Goal: Answer question/provide support: Share knowledge or assist other users

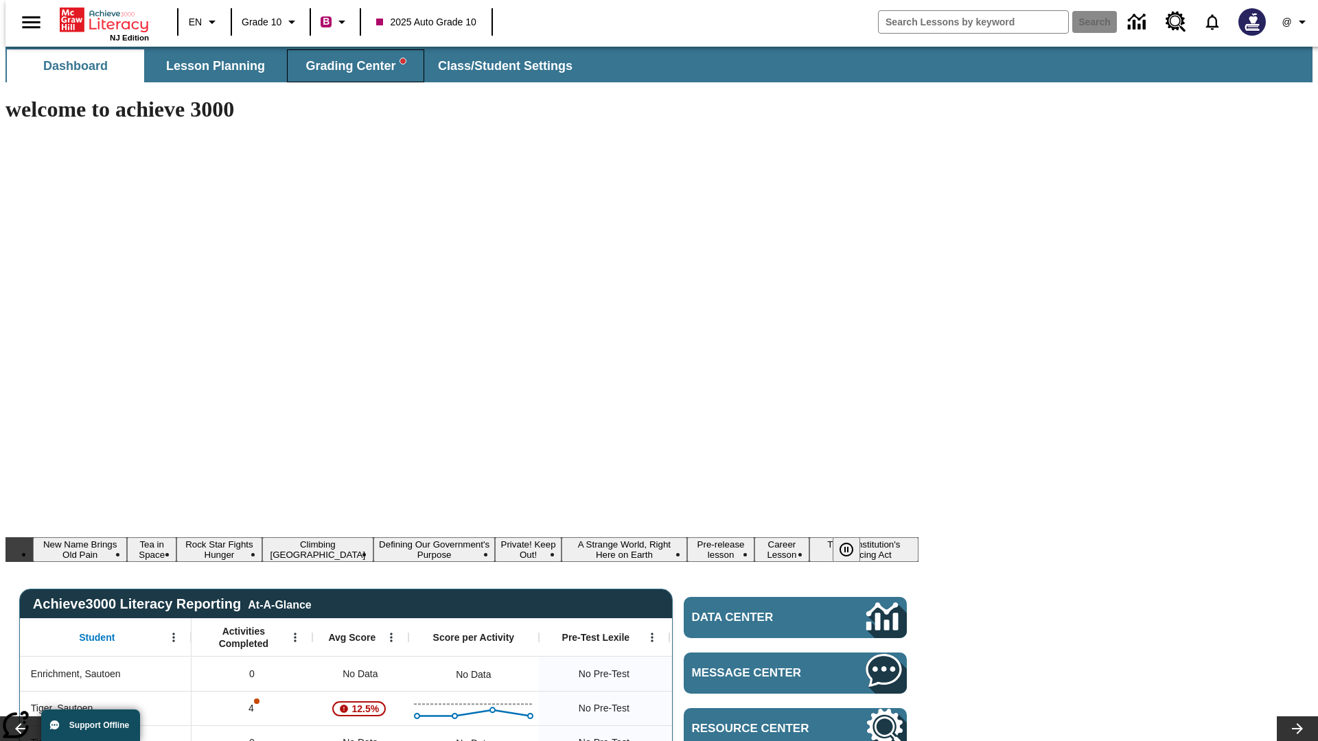
click at [350, 66] on span "Grading Center" at bounding box center [355, 66] width 100 height 16
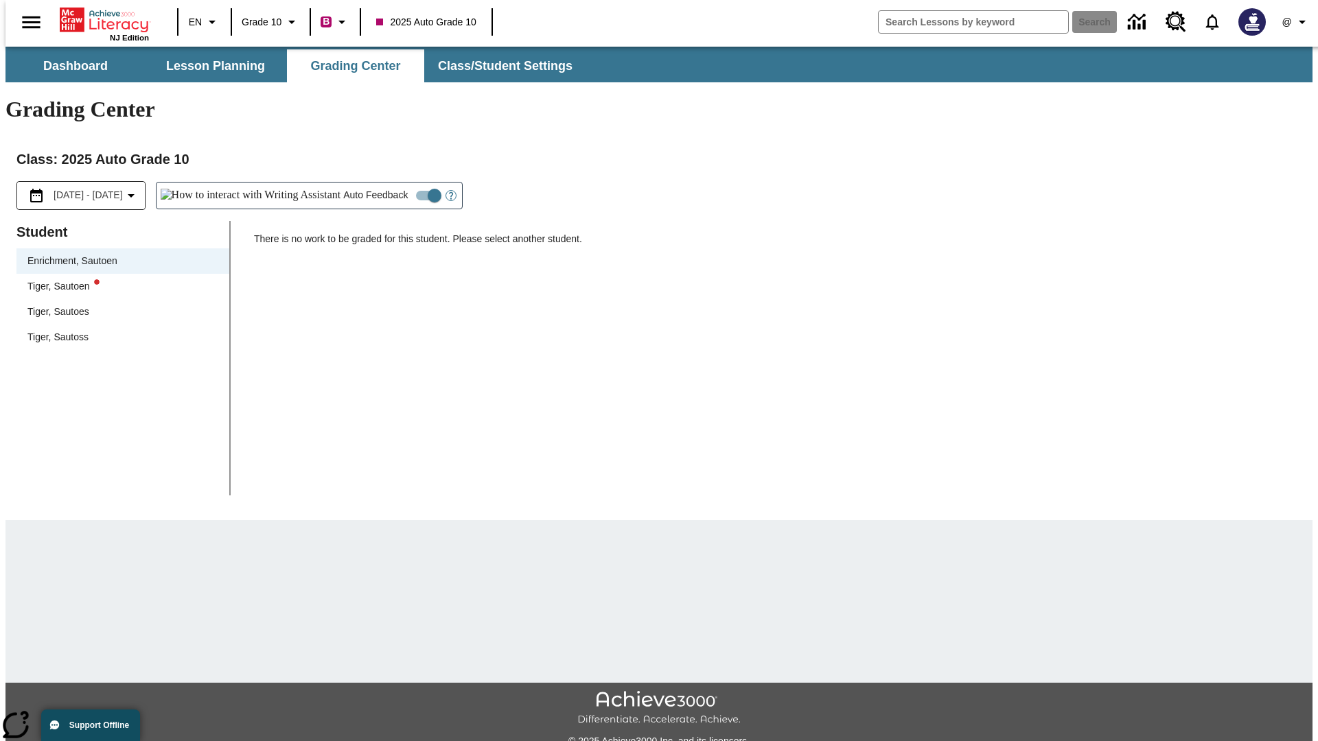
click at [118, 279] on div "Tiger, Sautoen" at bounding box center [122, 286] width 191 height 14
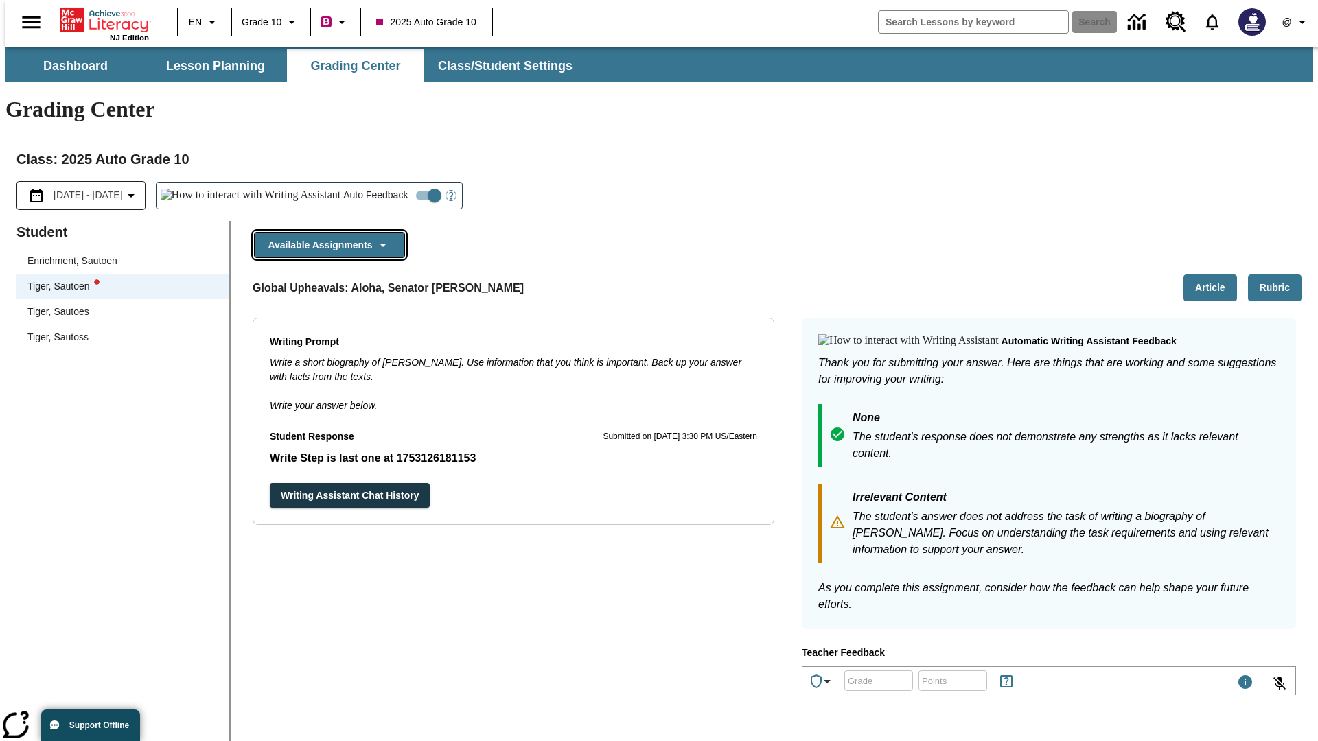
click at [325, 232] on button "Available Assignments" at bounding box center [329, 245] width 151 height 27
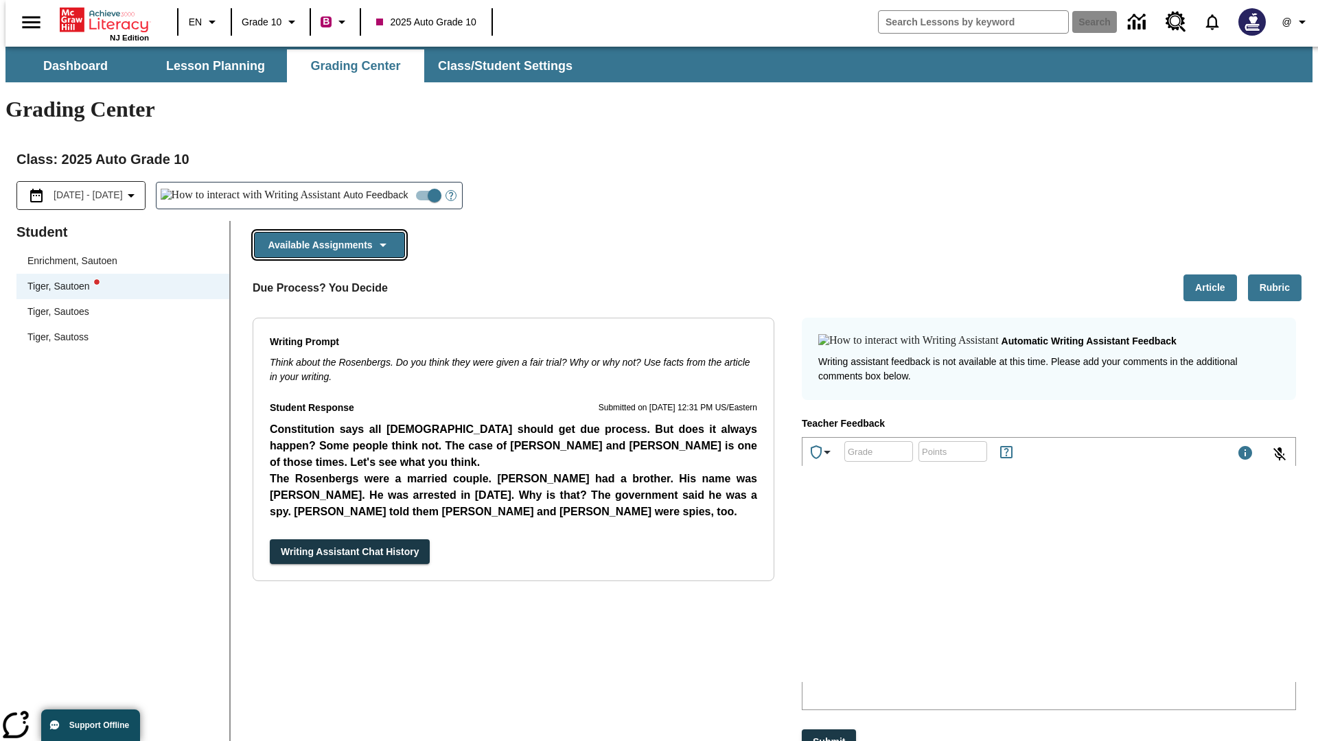
scroll to position [1086, 0]
click at [270, 540] on button "Writing Assistant Chat History" at bounding box center [350, 552] width 160 height 25
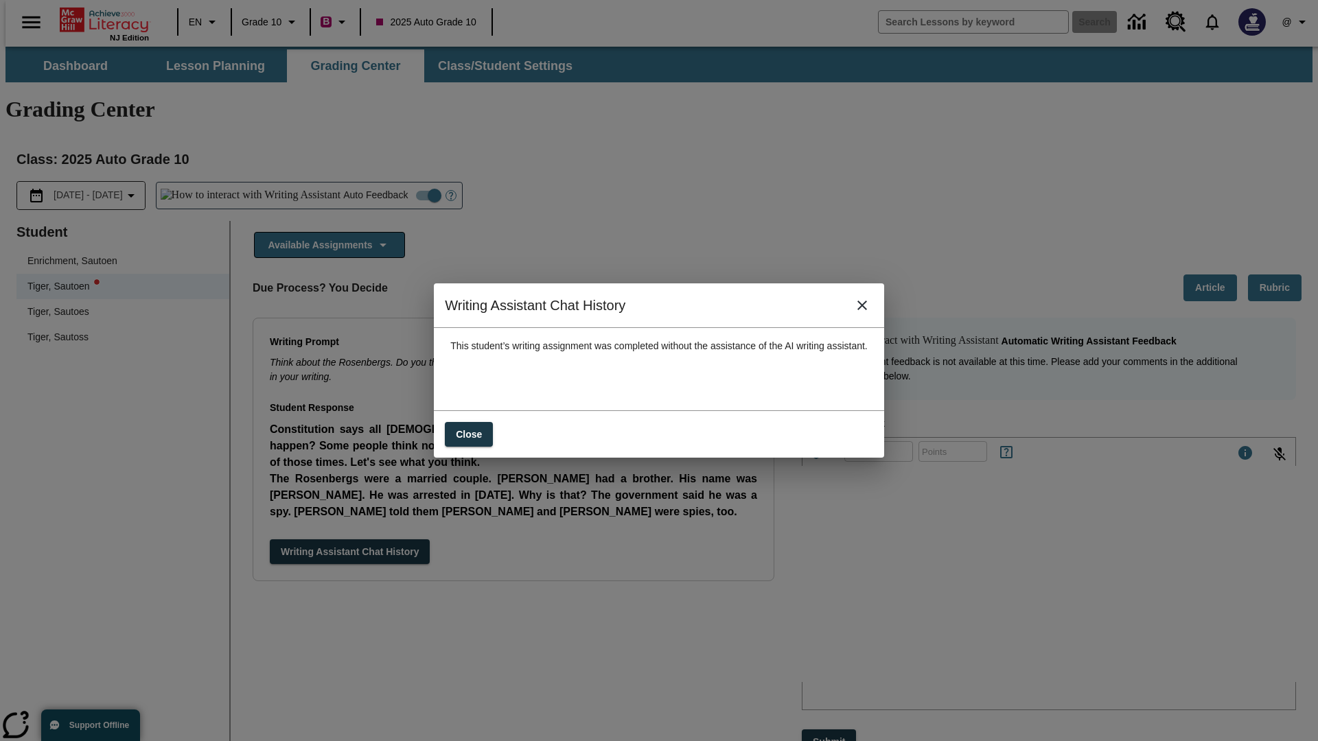
click at [867, 310] on icon "close" at bounding box center [862, 306] width 10 height 10
click at [325, 232] on button "Available Assignments" at bounding box center [329, 245] width 151 height 27
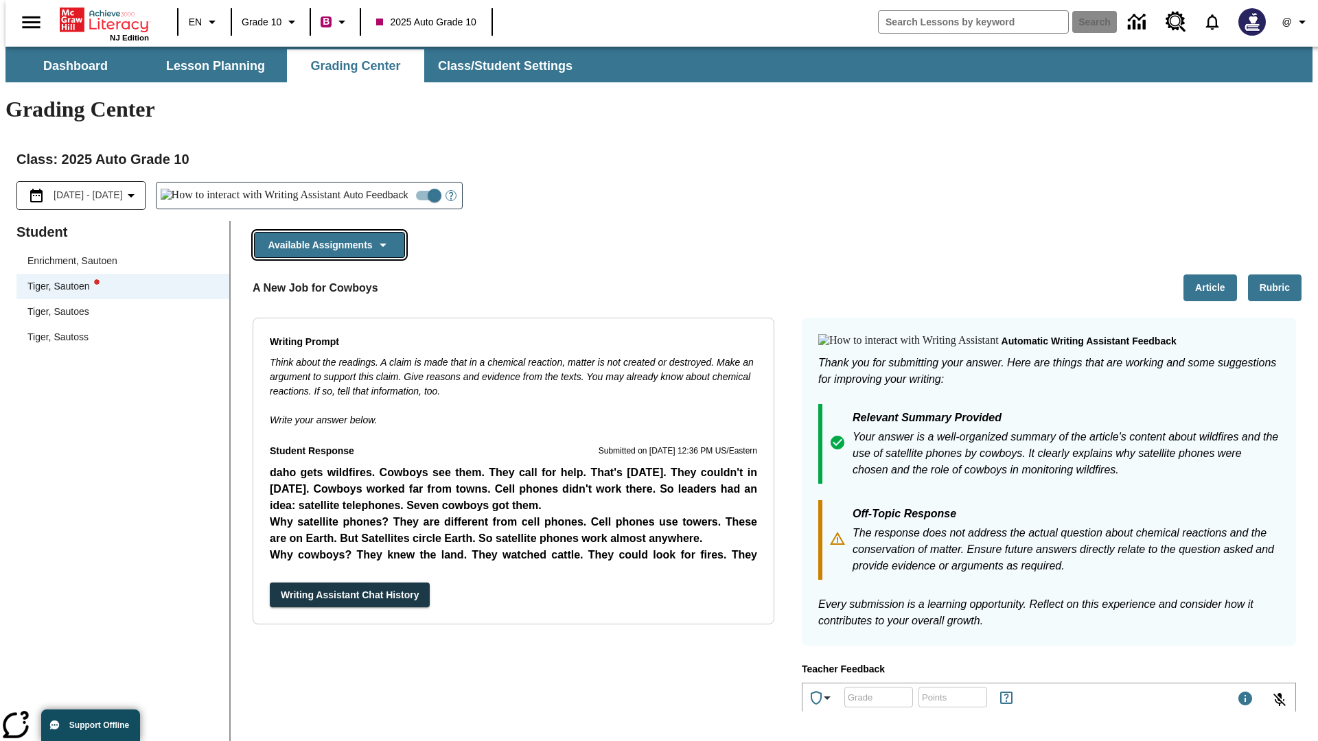
scroll to position [683, 0]
click at [270, 583] on button "Writing Assistant Chat History" at bounding box center [350, 595] width 160 height 25
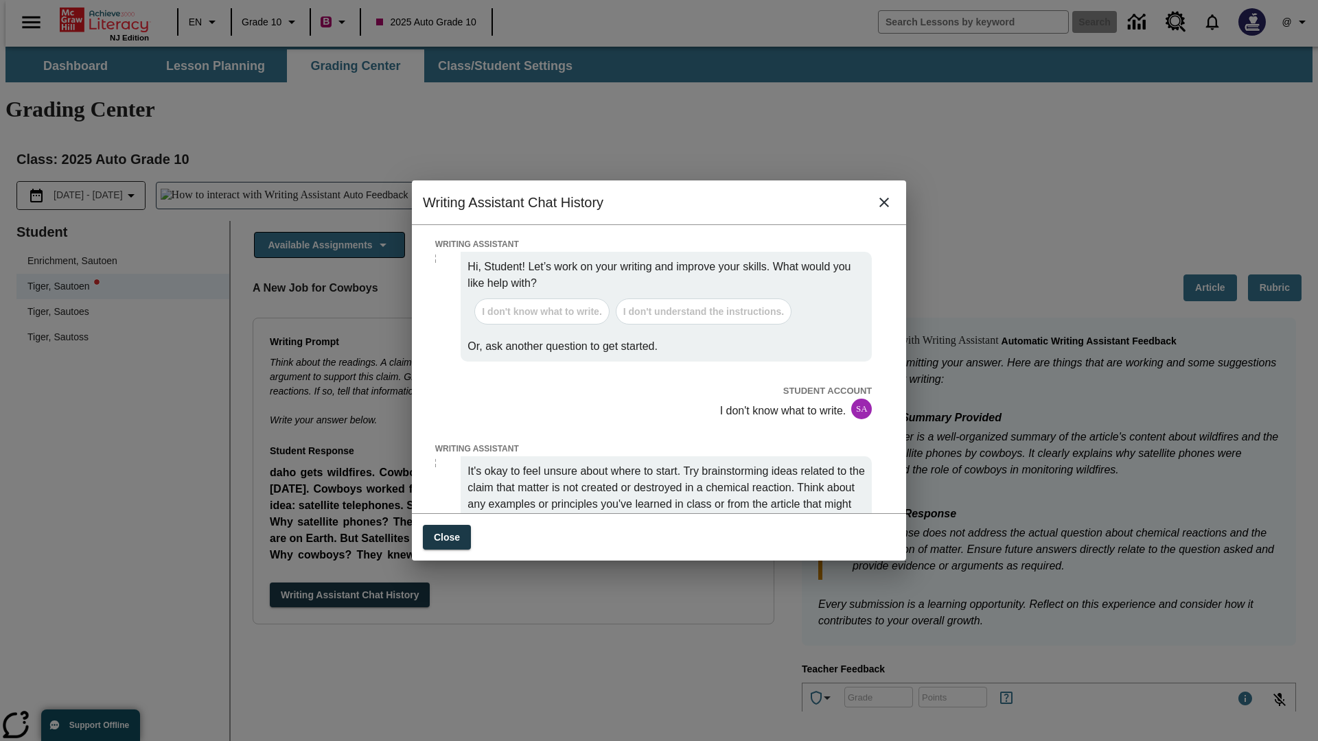
scroll to position [0, 0]
